Goal: Information Seeking & Learning: Understand process/instructions

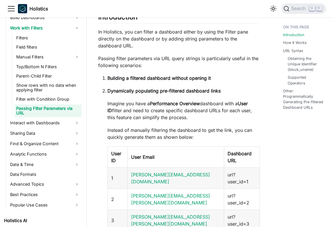
scroll to position [114, 0]
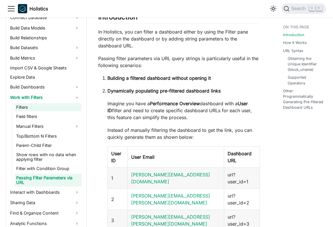
click at [28, 108] on link "Filters" at bounding box center [47, 107] width 67 height 8
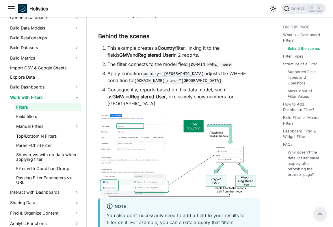
scroll to position [268, 0]
